Goal: Information Seeking & Learning: Find specific fact

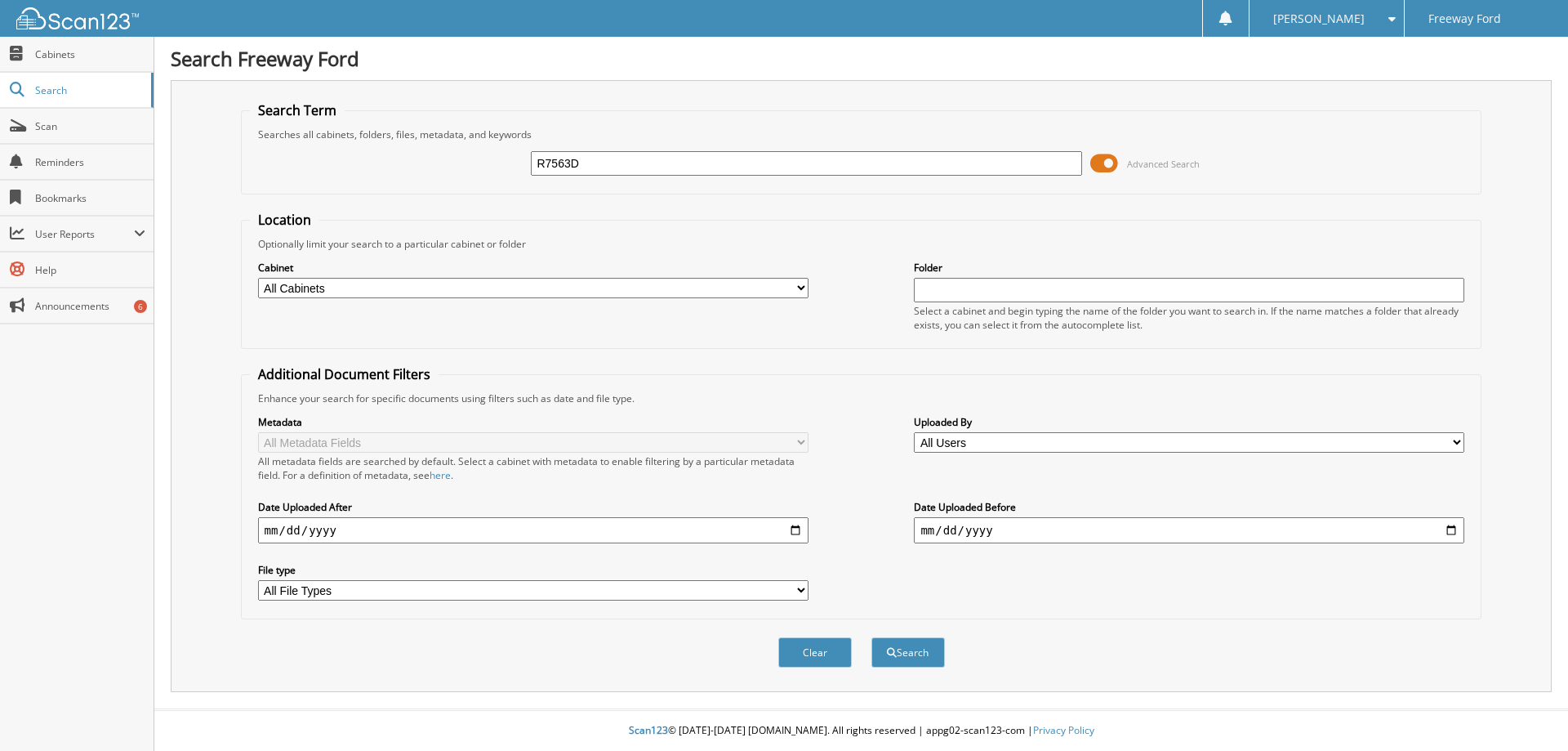
click at [561, 164] on input "R7563D" at bounding box center [806, 163] width 551 height 25
type input "R7563D"
click at [872, 638] on button "Search" at bounding box center [909, 652] width 74 height 30
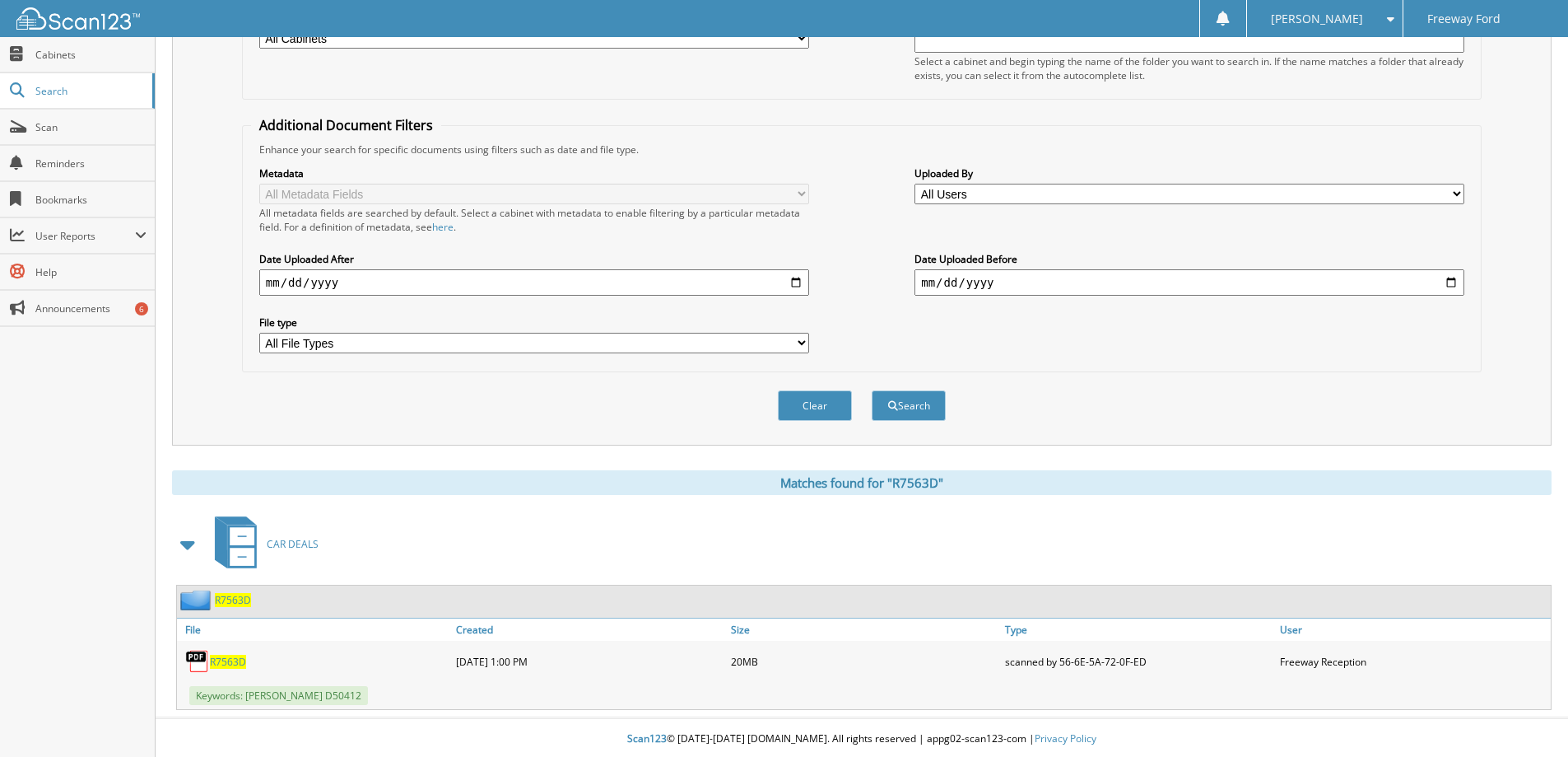
scroll to position [256, 0]
click at [219, 661] on span "R7563D" at bounding box center [228, 658] width 36 height 14
click at [217, 657] on span "R7563D" at bounding box center [228, 658] width 36 height 14
click at [224, 654] on span "R7563D" at bounding box center [228, 658] width 36 height 14
click at [225, 661] on span "R7563D" at bounding box center [228, 658] width 36 height 14
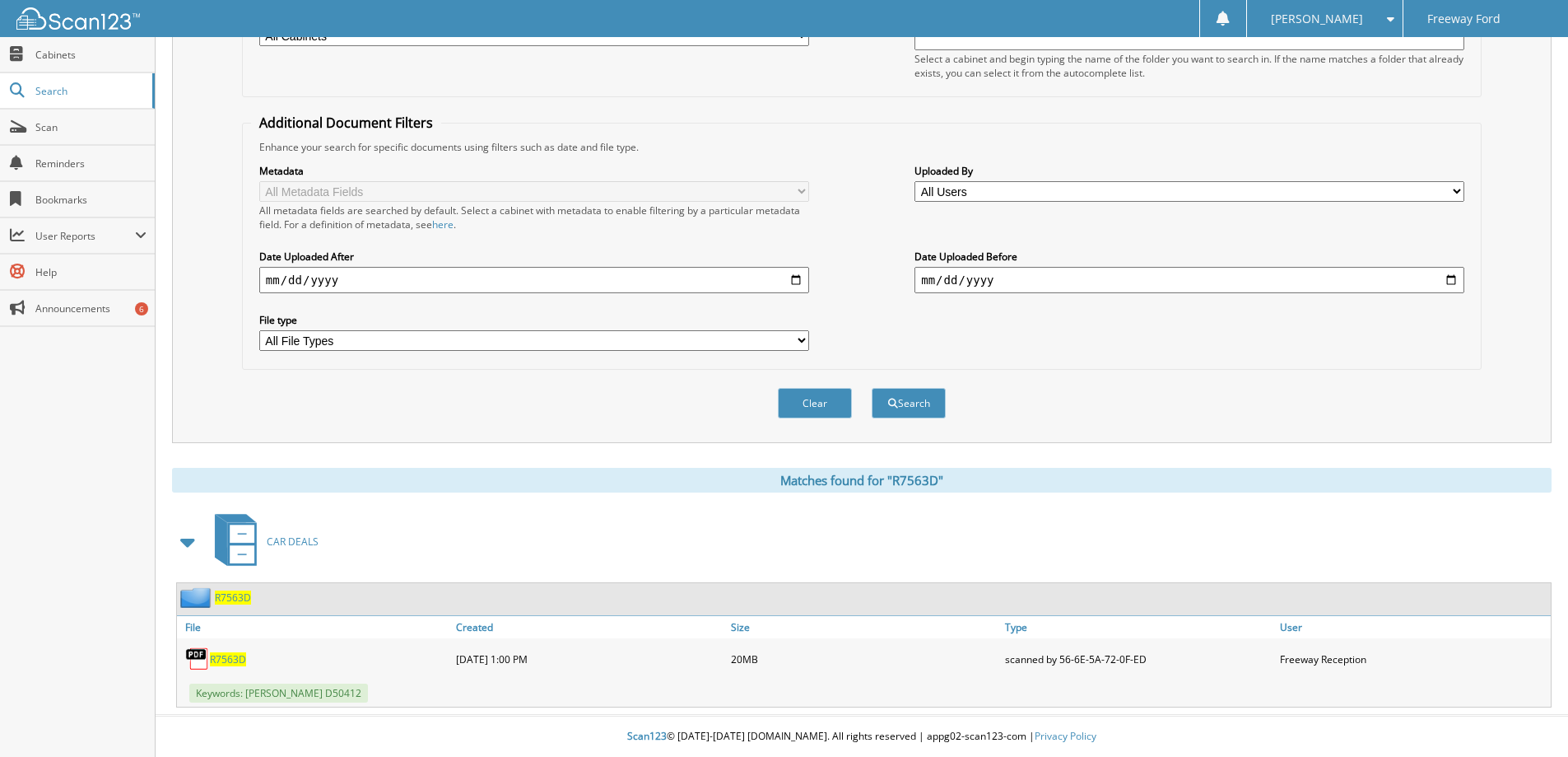
click at [232, 659] on span "R7563D" at bounding box center [228, 658] width 36 height 14
click at [218, 643] on div "R7563D" at bounding box center [314, 658] width 275 height 33
click at [226, 658] on span "R7563D" at bounding box center [228, 658] width 36 height 14
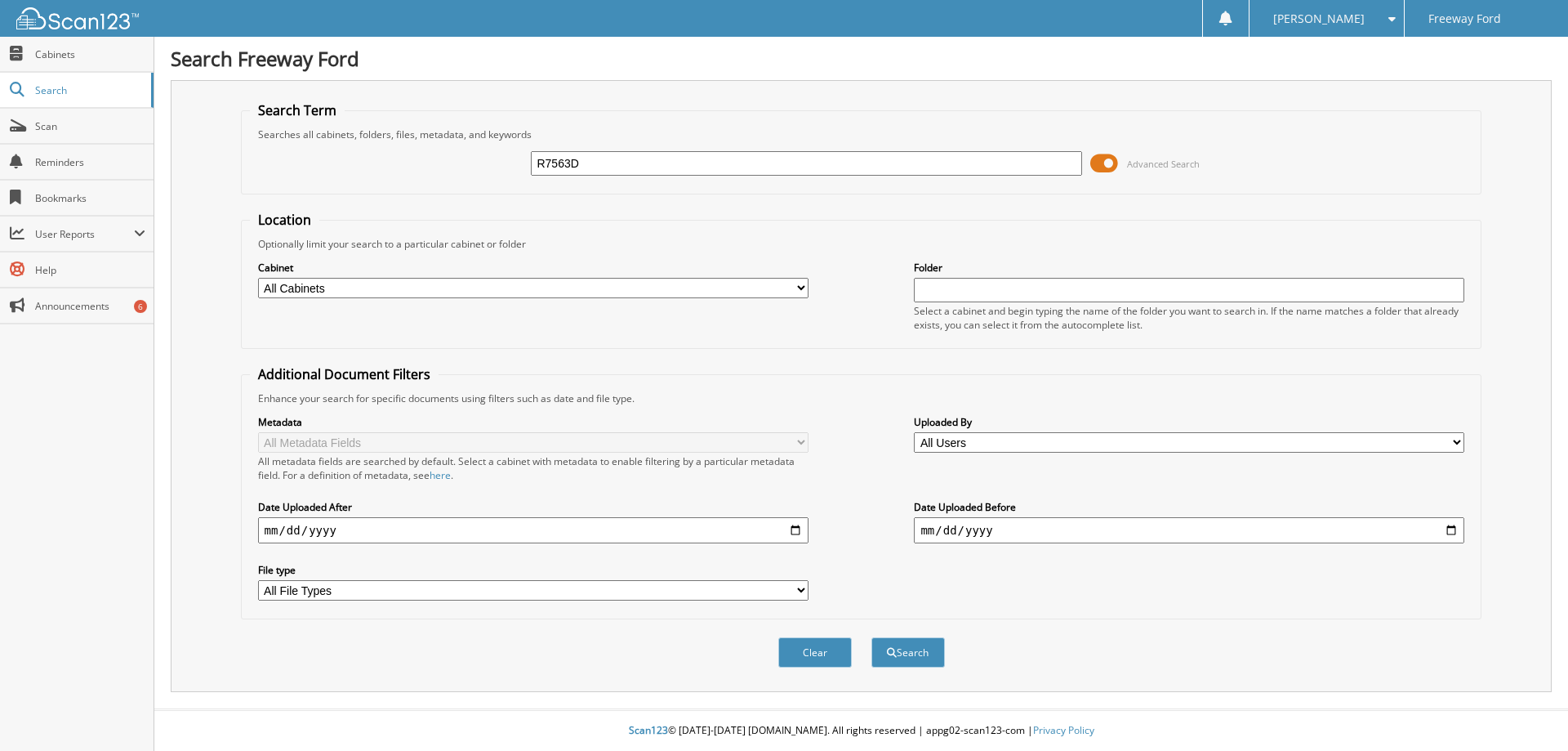
drag, startPoint x: 564, startPoint y: 158, endPoint x: 568, endPoint y: 166, distance: 8.9
click at [564, 160] on input "R7563D" at bounding box center [806, 163] width 551 height 25
type input "R7563D"
click at [872, 638] on button "Search" at bounding box center [909, 652] width 74 height 30
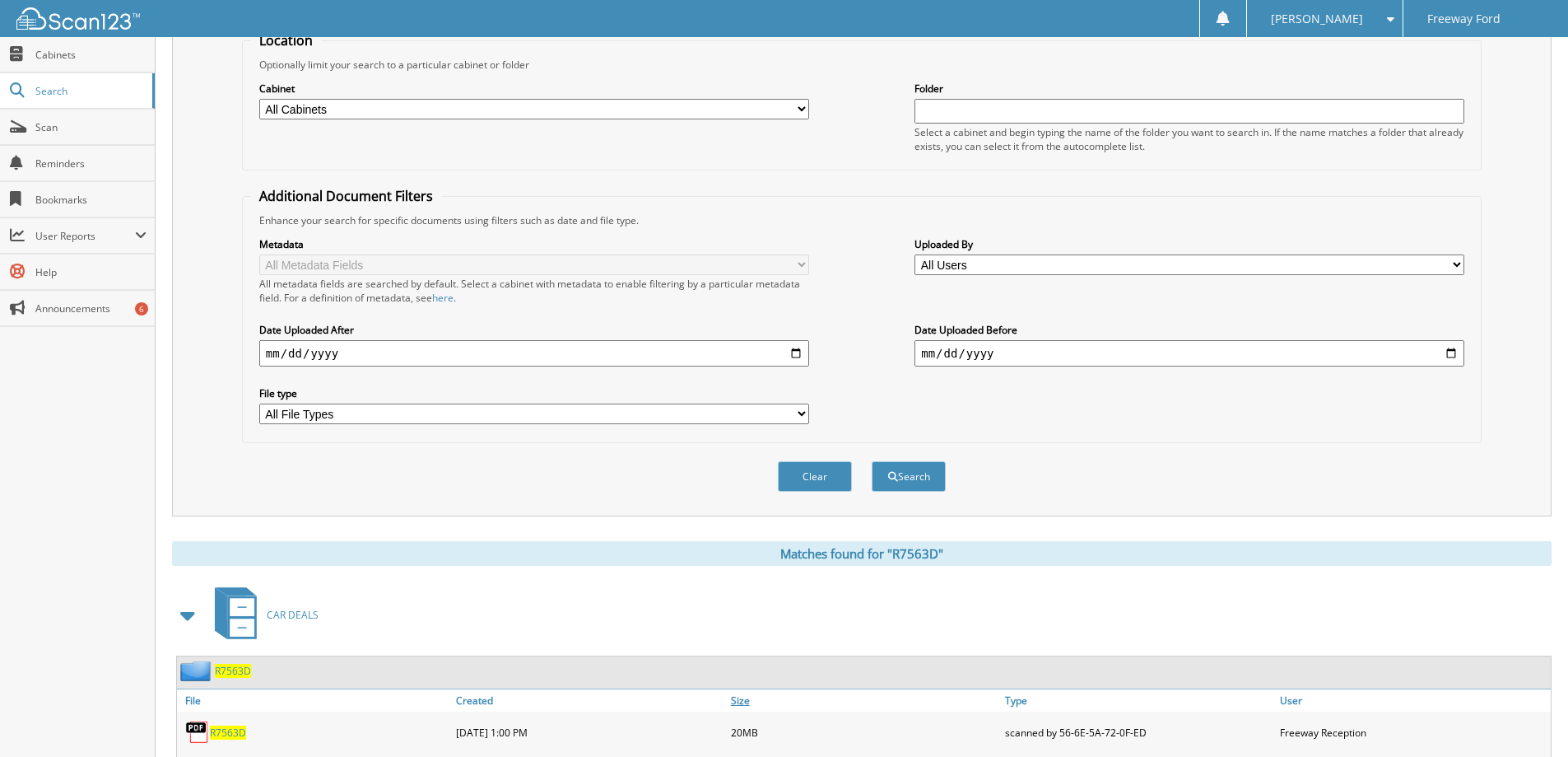
scroll to position [247, 0]
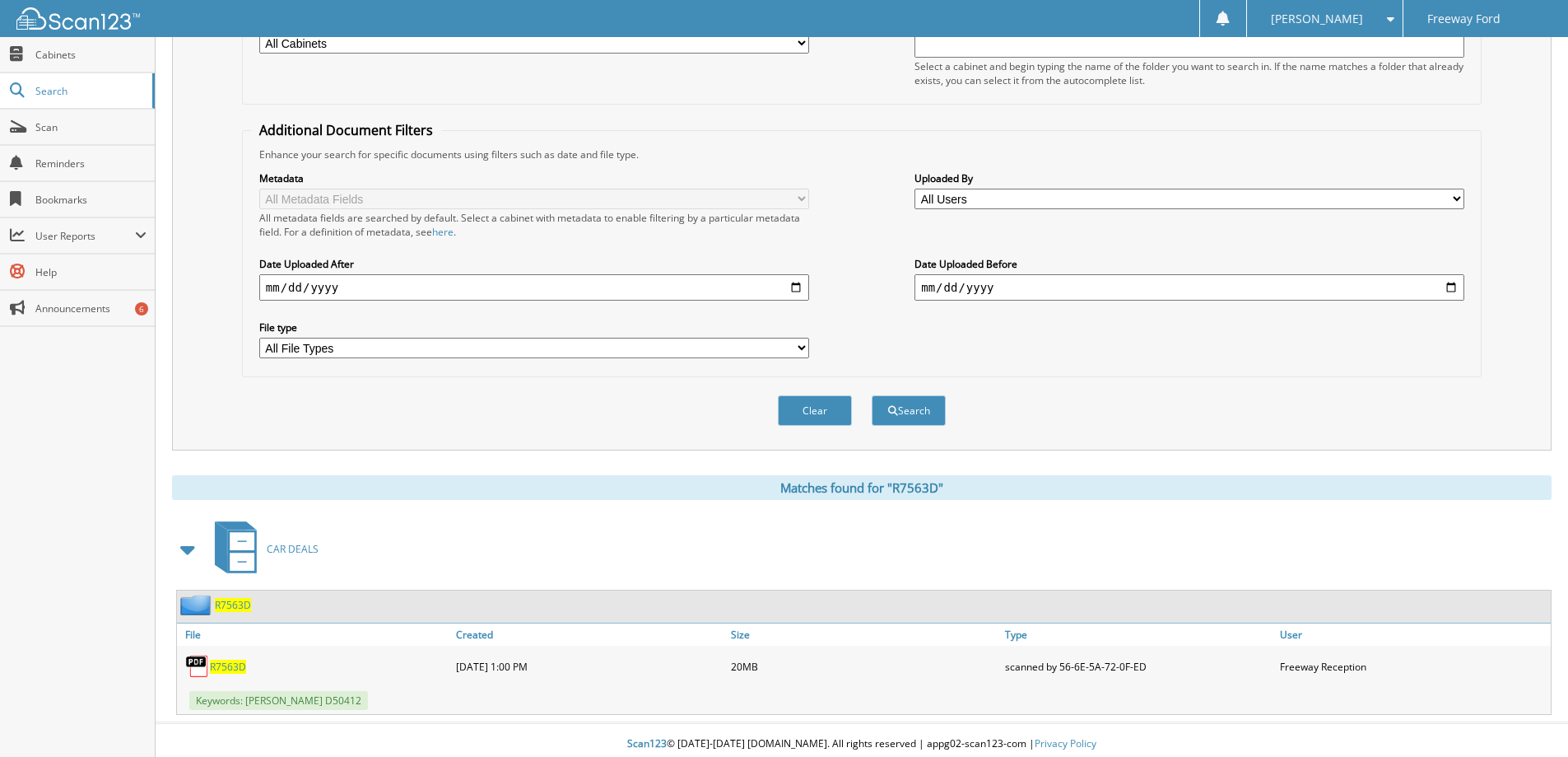
click at [235, 670] on span "R7563D" at bounding box center [228, 666] width 36 height 14
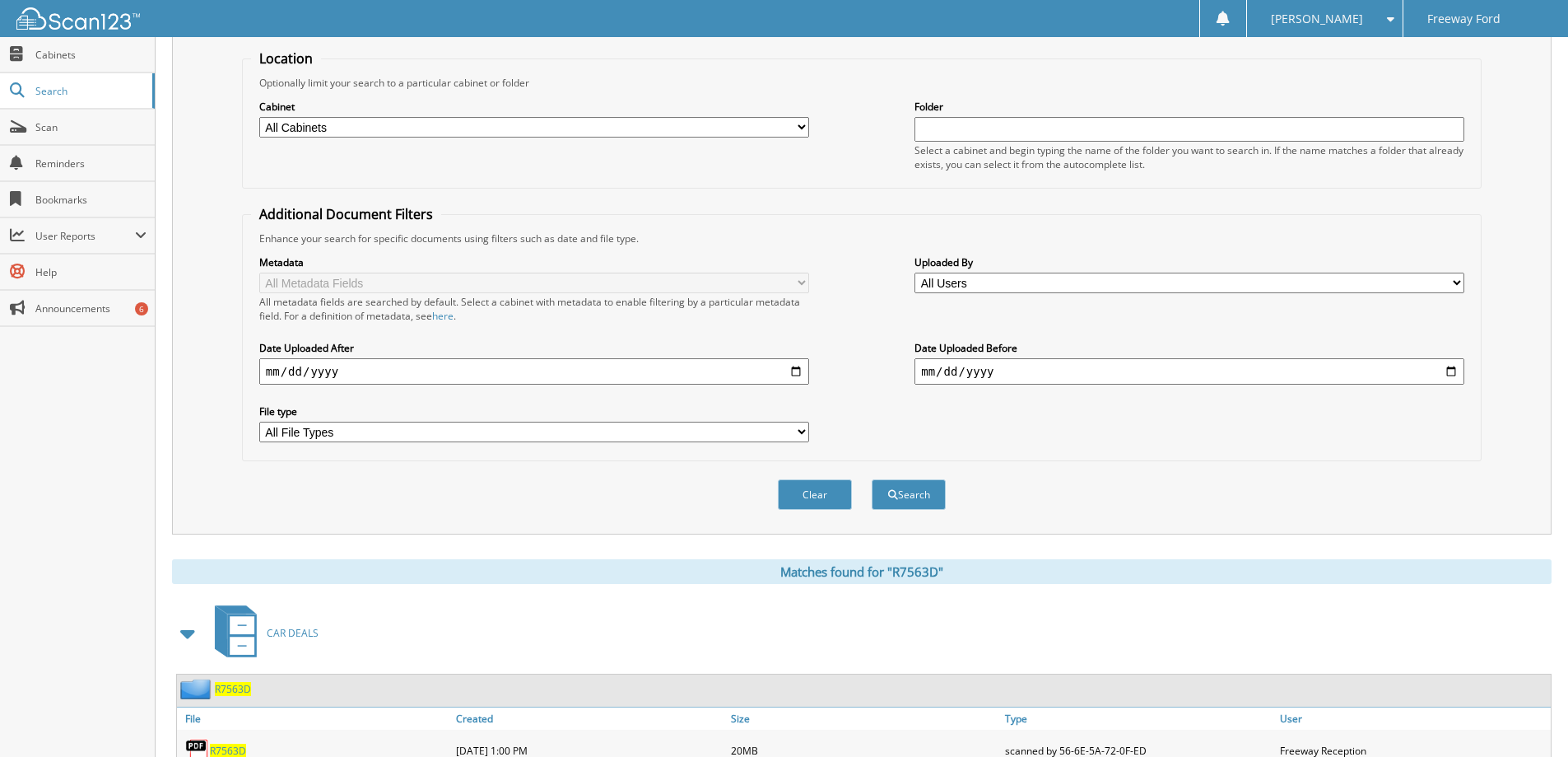
scroll to position [0, 0]
